Goal: Obtain resource: Obtain resource

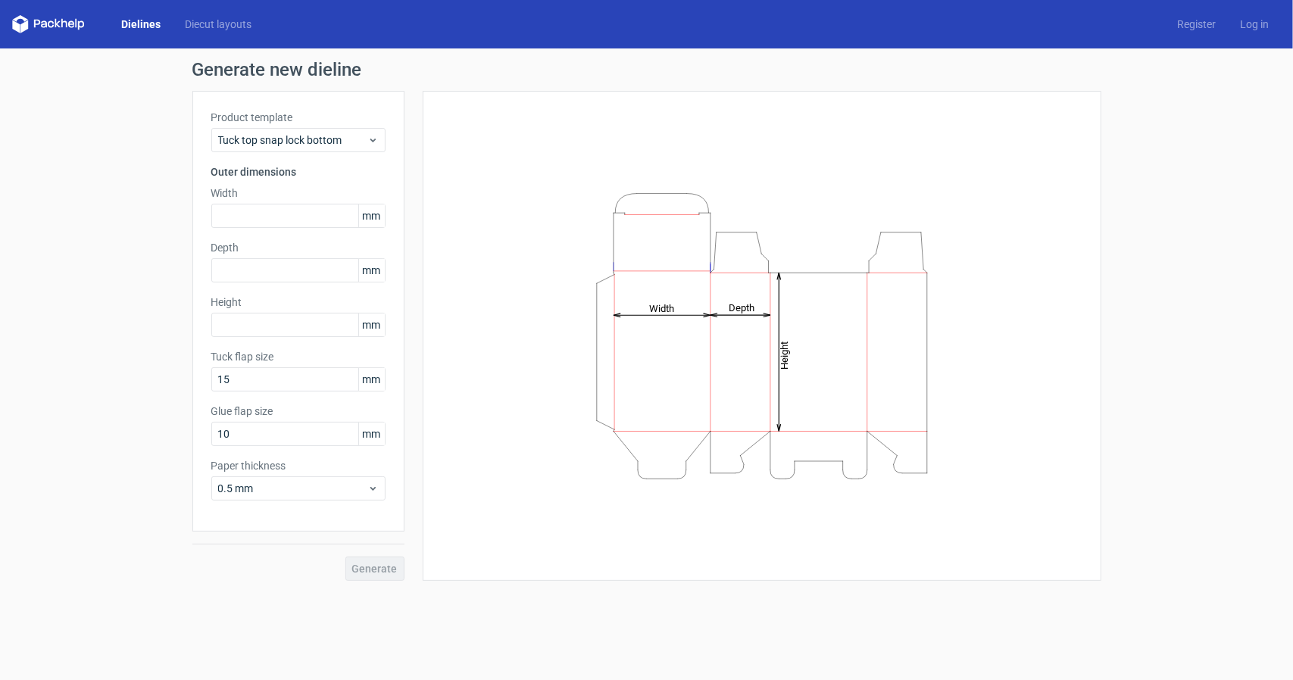
click at [148, 19] on link "Dielines" at bounding box center [141, 24] width 64 height 15
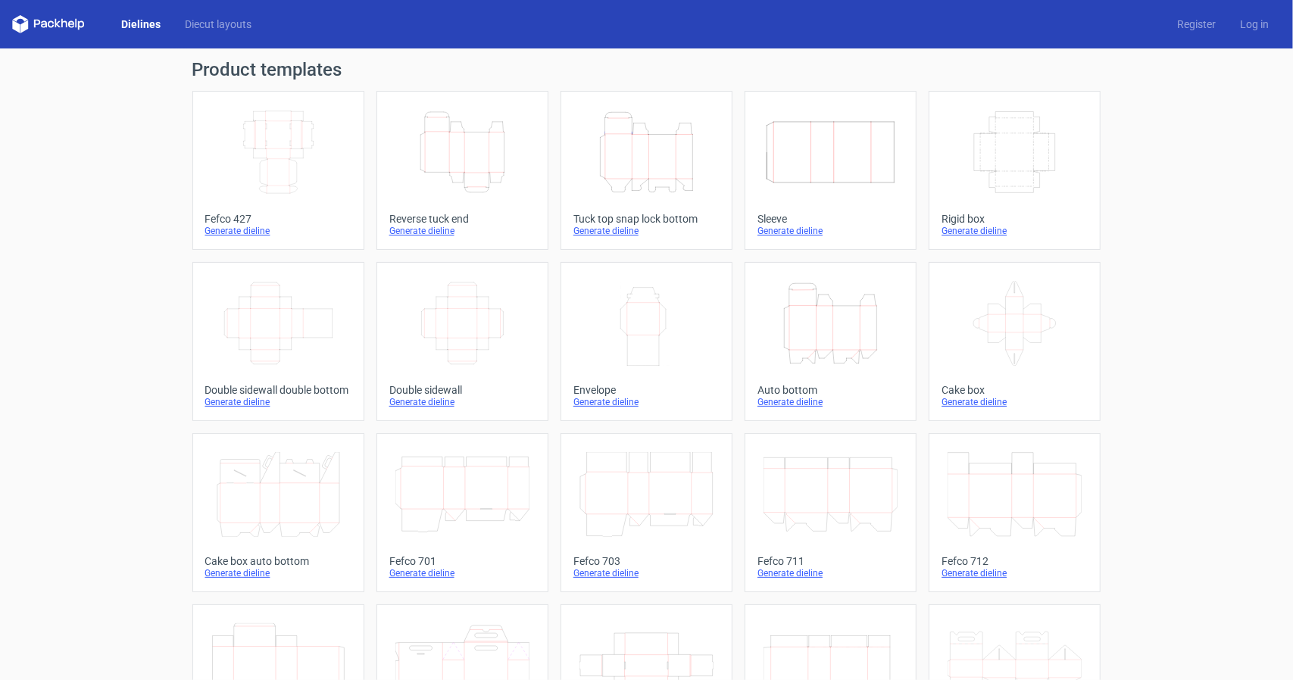
click at [1041, 319] on icon at bounding box center [1015, 323] width 134 height 85
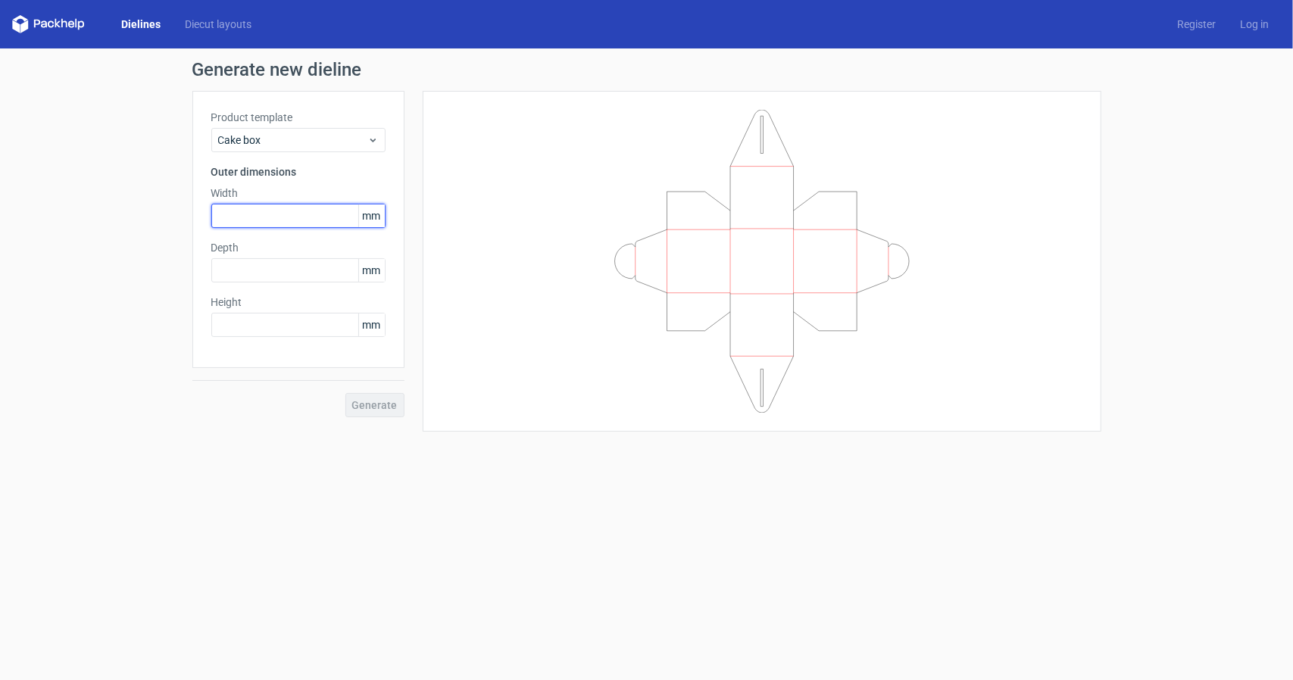
click at [265, 212] on input "text" at bounding box center [298, 216] width 174 height 24
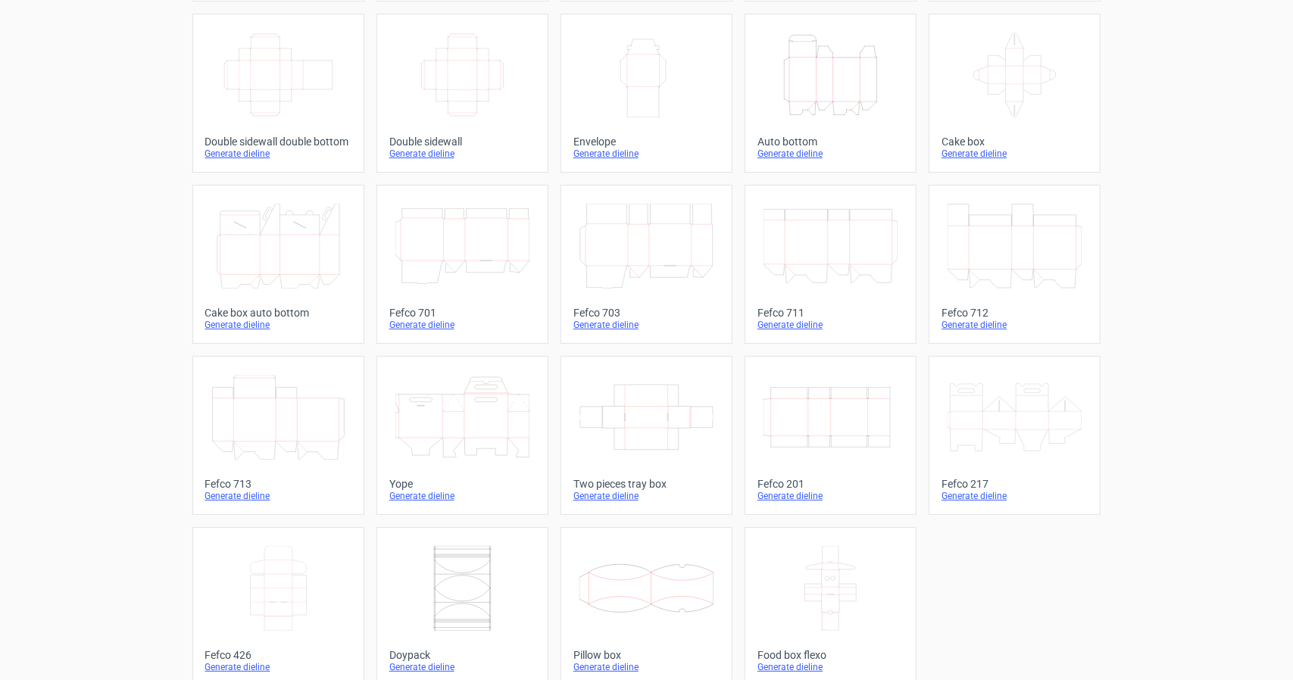
scroll to position [248, 0]
click at [677, 403] on icon at bounding box center [646, 417] width 134 height 85
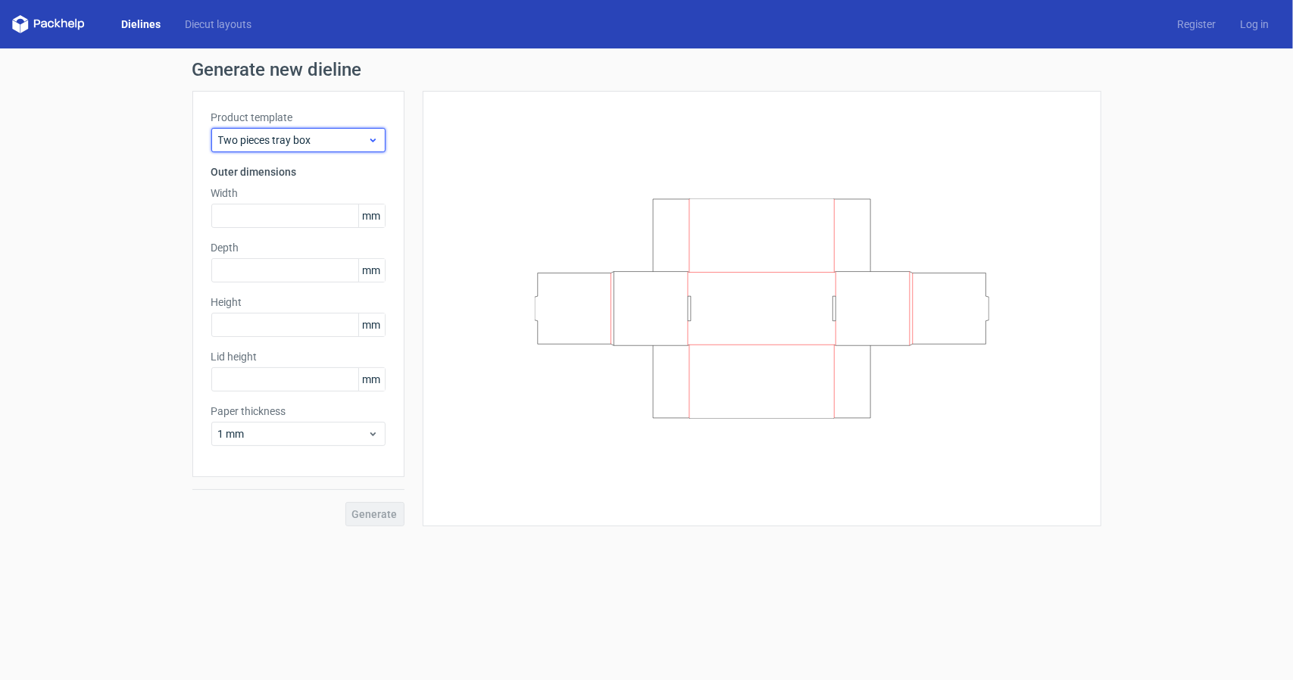
click at [277, 144] on span "Two pieces tray box" at bounding box center [292, 140] width 149 height 15
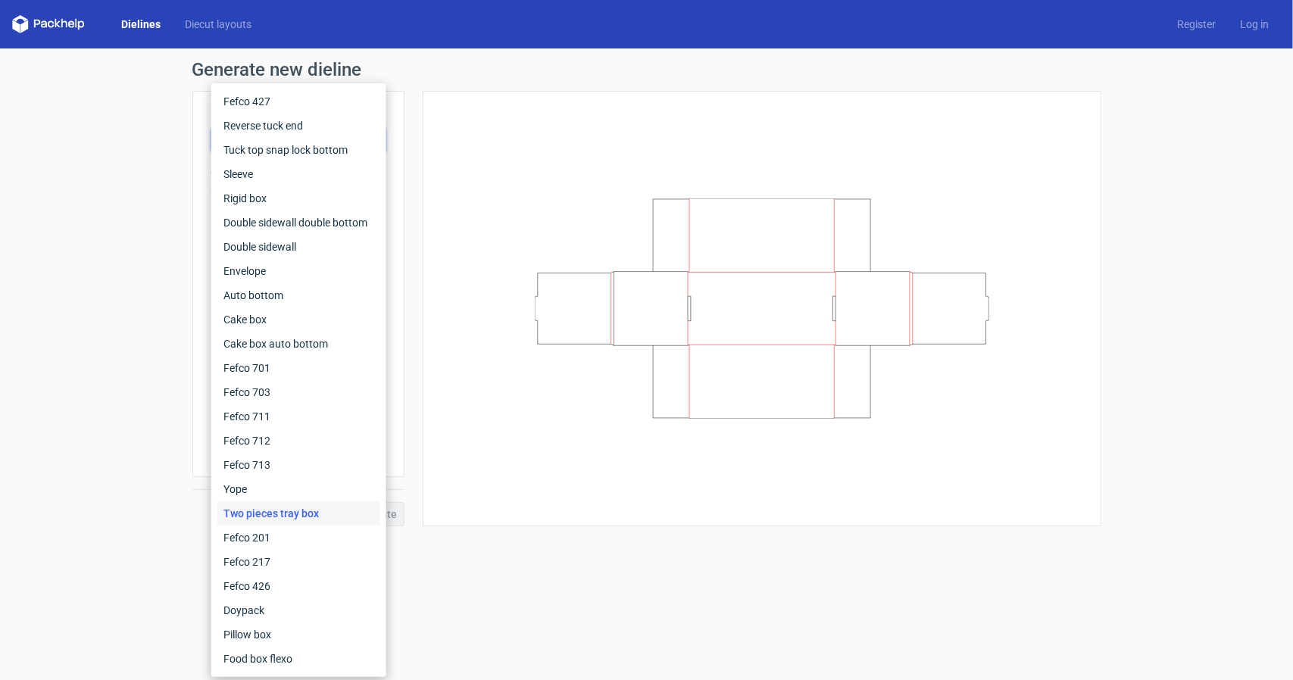
click at [103, 204] on div "Generate new dieline Product template Two pieces tray box Outer dimensions Widt…" at bounding box center [646, 293] width 1293 height 490
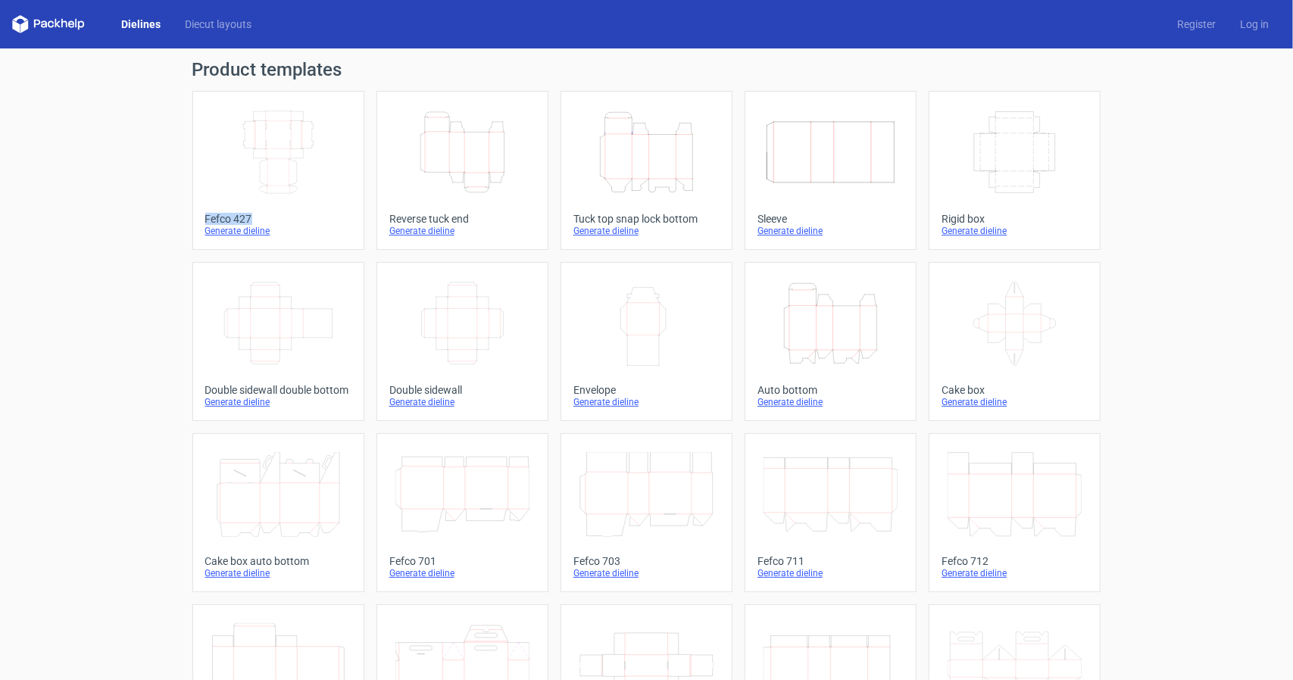
drag, startPoint x: 146, startPoint y: 214, endPoint x: 278, endPoint y: 210, distance: 131.9
click at [278, 210] on div "Product templates Width Depth Height Fefco 427 Generate dieline Height Depth Wi…" at bounding box center [646, 497] width 1293 height 898
copy div "Fefco 427"
click at [1108, 153] on div "Product templates Width Depth Height Fefco 427 Generate dieline Height Depth Wi…" at bounding box center [646, 497] width 1293 height 898
click at [667, 214] on div "Tuck top snap lock bottom" at bounding box center [646, 219] width 146 height 12
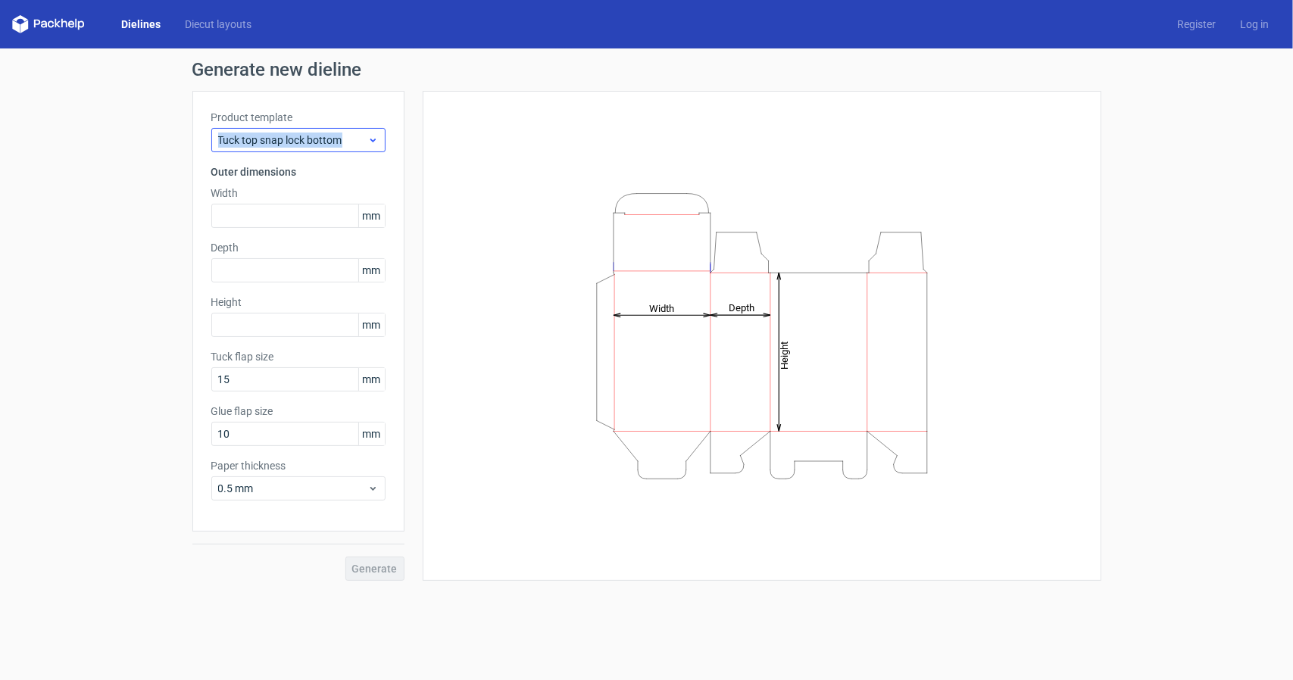
drag, startPoint x: 194, startPoint y: 140, endPoint x: 368, endPoint y: 139, distance: 174.2
click at [368, 139] on div "Product template Tuck top snap lock bottom Outer dimensions Width mm Depth mm H…" at bounding box center [298, 311] width 212 height 441
copy span "Tuck top snap lock bottom"
click at [97, 133] on div "Generate new dieline Product template Tuck top snap lock bottom Outer dimension…" at bounding box center [646, 320] width 1293 height 545
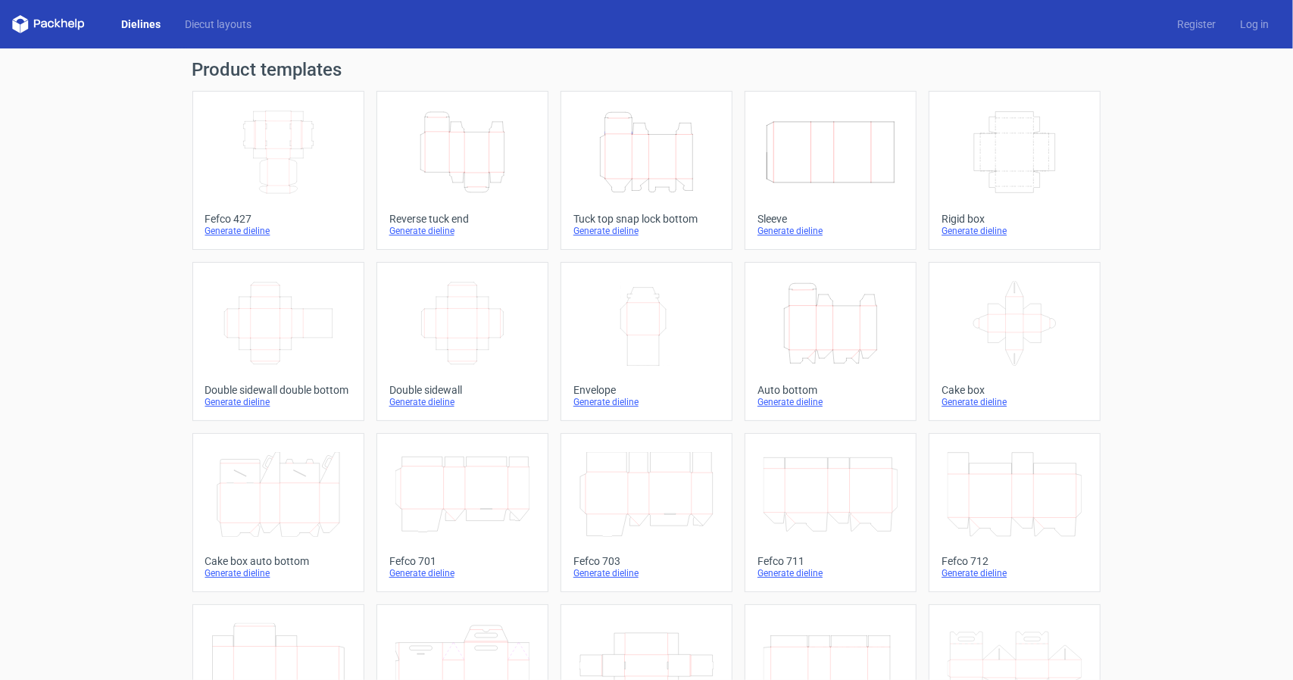
click at [650, 203] on link "Height Depth Width Tuck top snap lock bottom Generate dieline" at bounding box center [647, 170] width 172 height 159
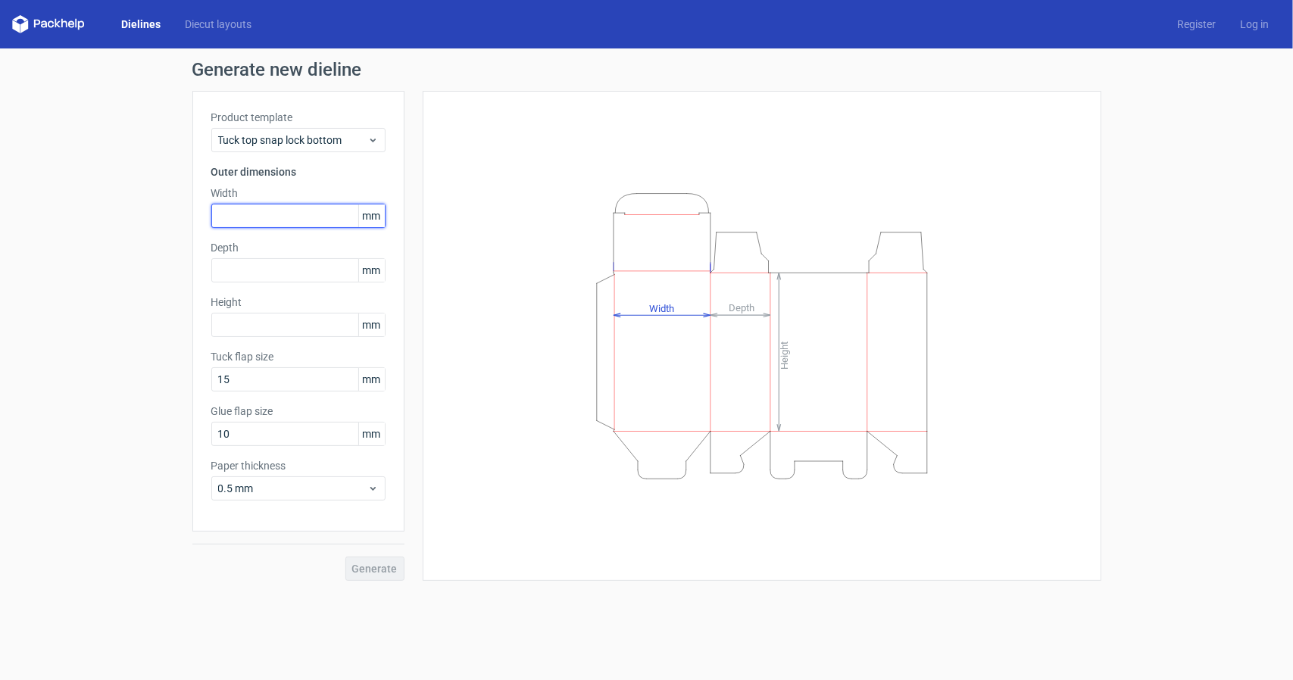
click at [293, 226] on input "text" at bounding box center [298, 216] width 174 height 24
click at [1030, 451] on div "Height Depth Width" at bounding box center [762, 336] width 641 height 452
